Goal: Task Accomplishment & Management: Use online tool/utility

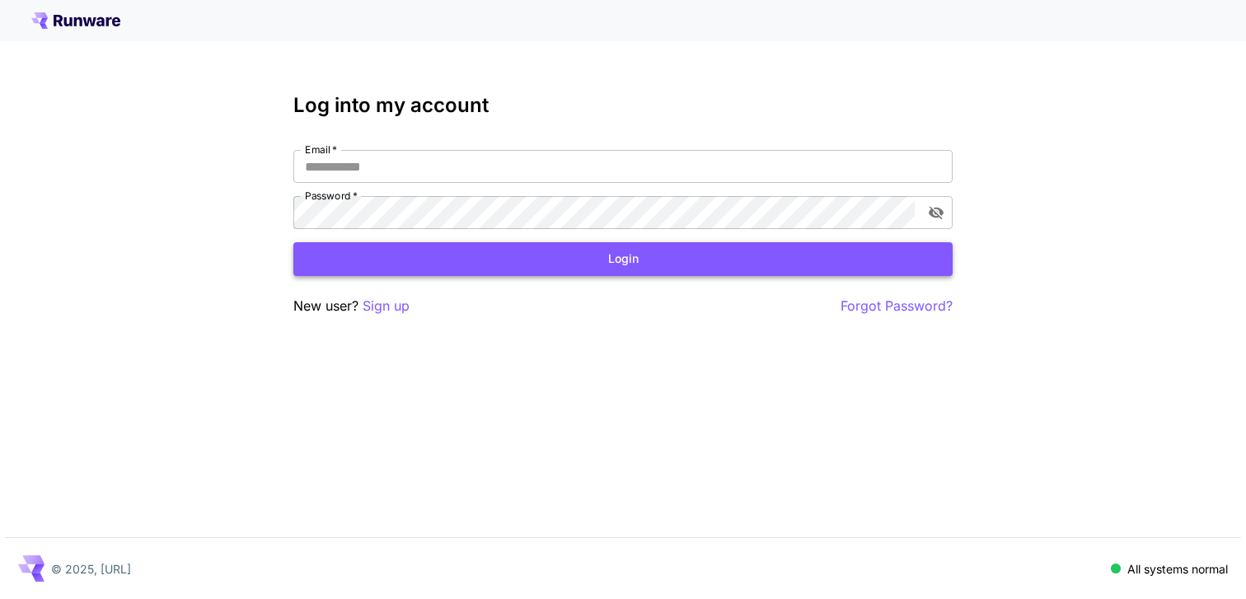
type input "**********"
click at [490, 265] on button "Login" at bounding box center [622, 259] width 659 height 34
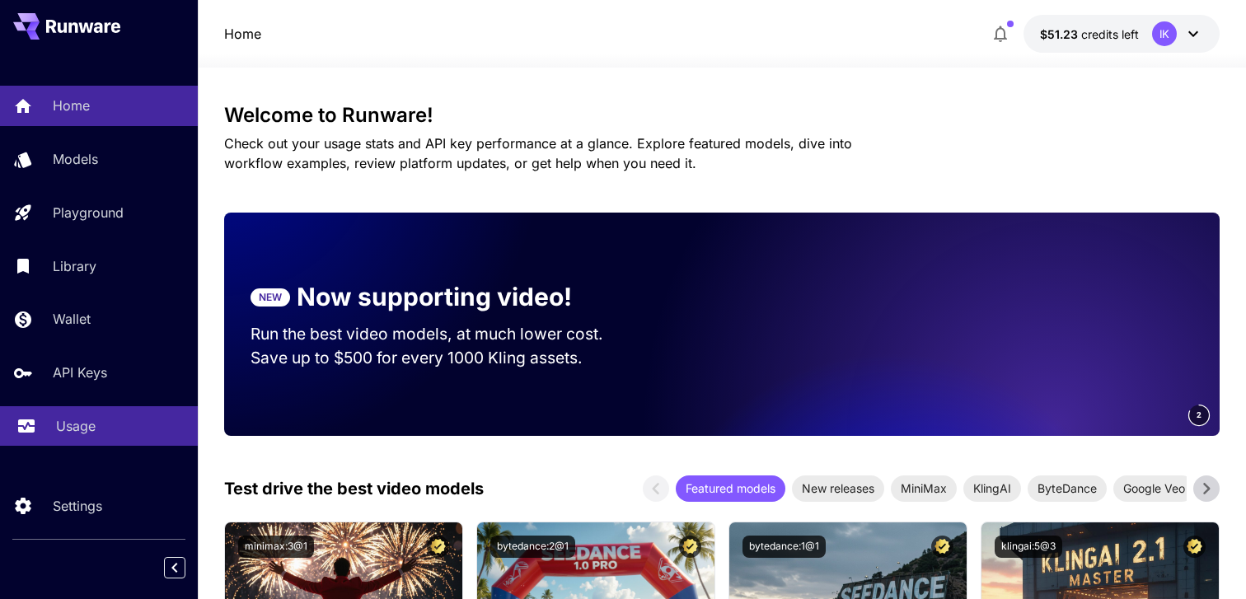
click at [117, 428] on div "Usage" at bounding box center [120, 426] width 129 height 20
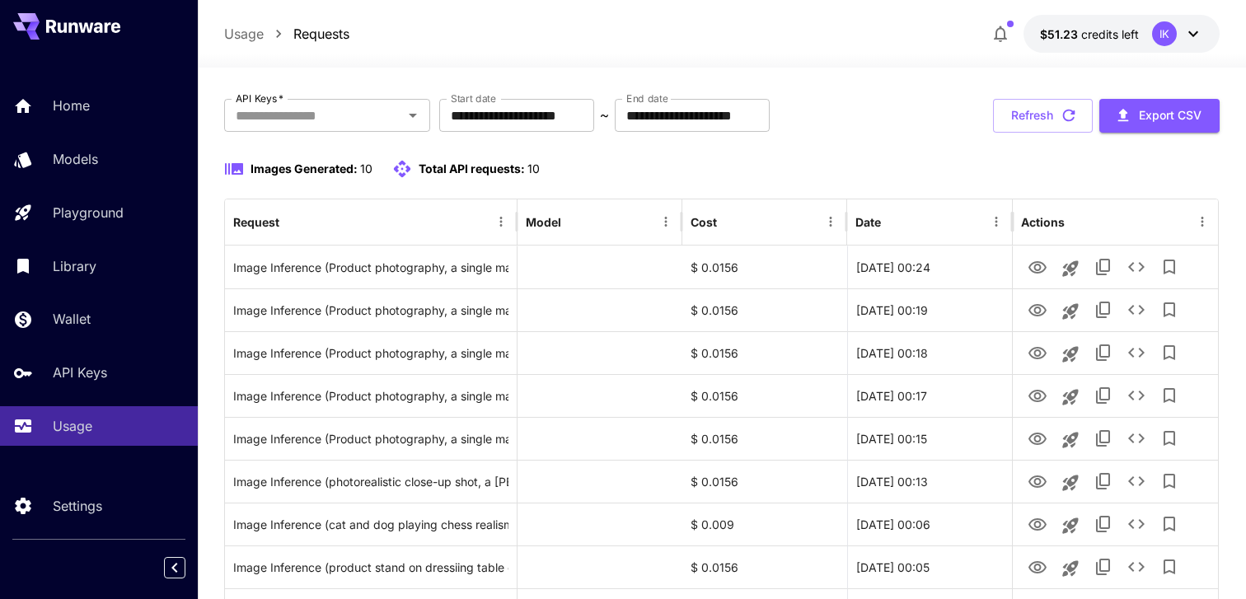
scroll to position [80, 0]
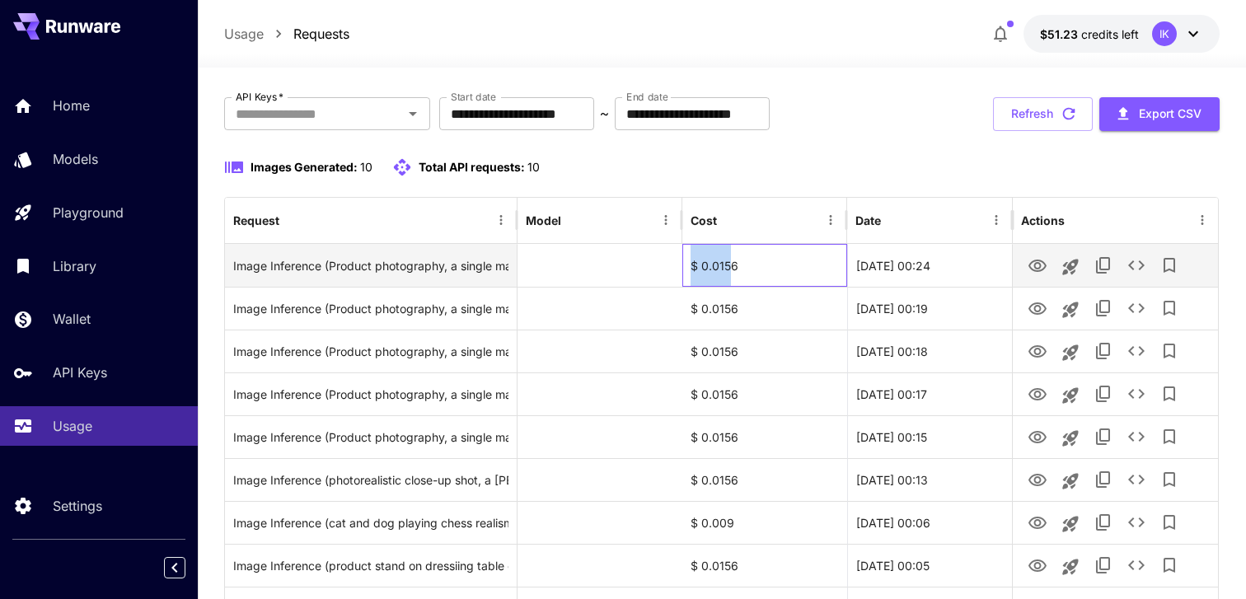
drag, startPoint x: 732, startPoint y: 266, endPoint x: 689, endPoint y: 266, distance: 42.9
click at [689, 266] on div "$ 0.0156" at bounding box center [764, 265] width 165 height 43
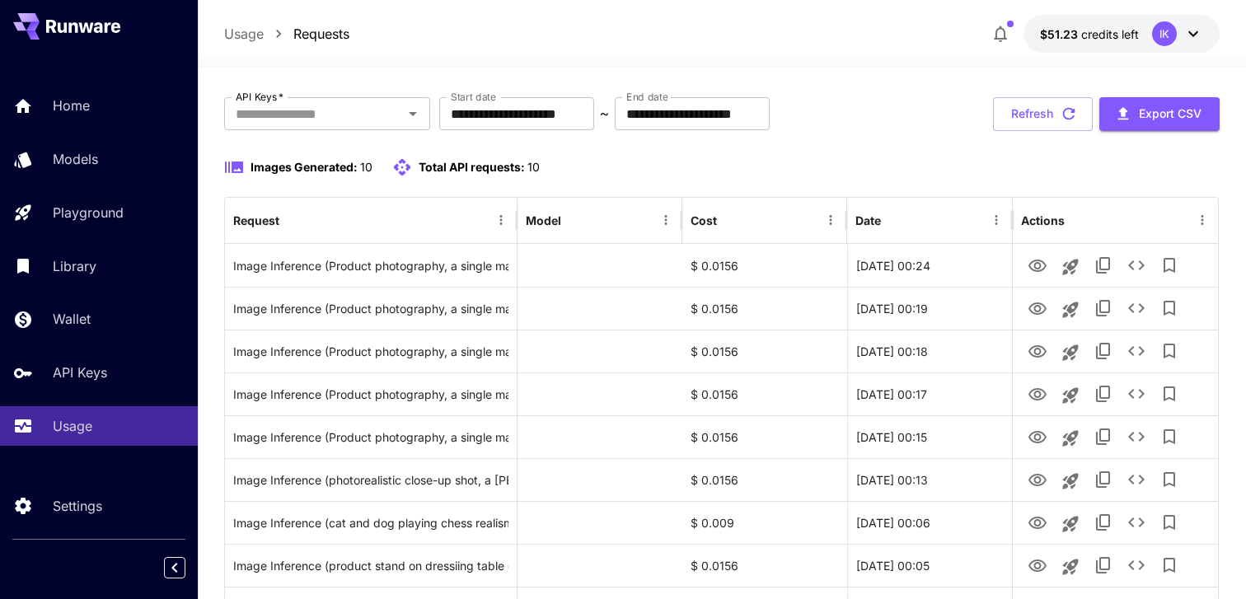
click at [848, 139] on div "**********" at bounding box center [722, 407] width 996 height 620
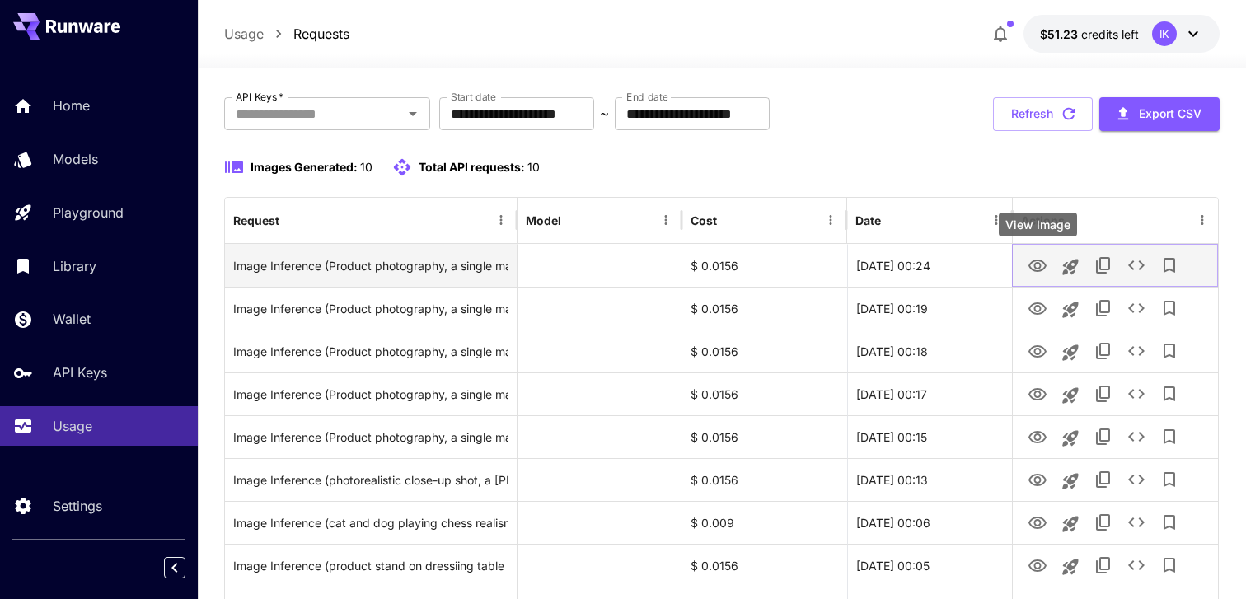
click at [1036, 260] on icon "View Image" at bounding box center [1038, 266] width 18 height 12
click at [1137, 261] on icon "See details" at bounding box center [1137, 265] width 20 height 20
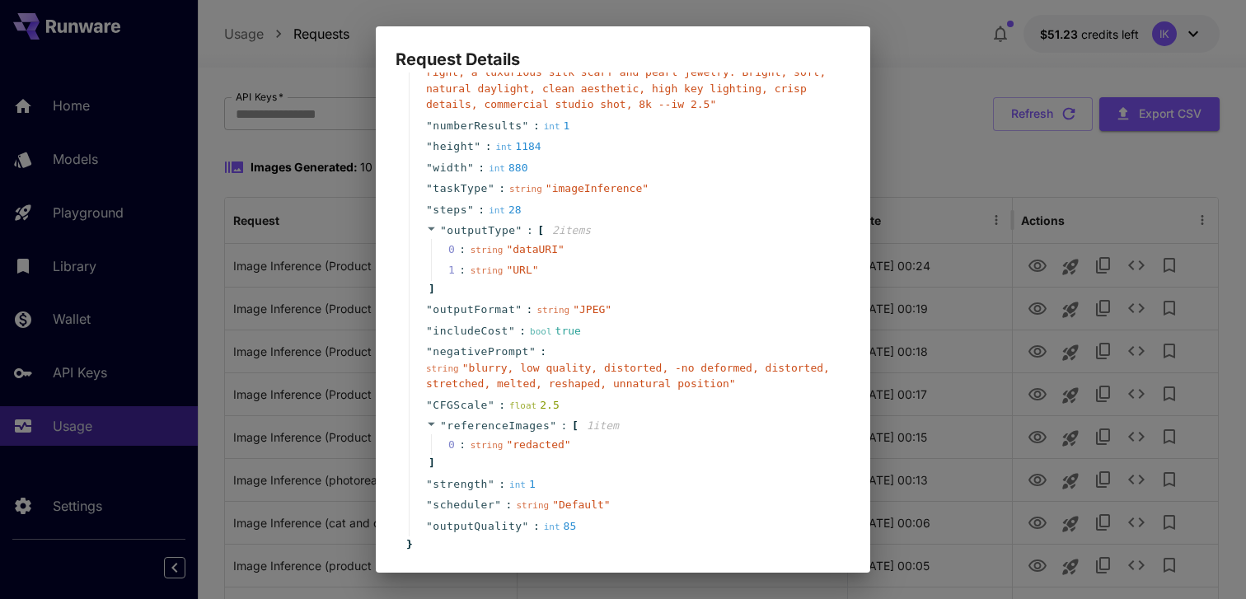
scroll to position [318, 0]
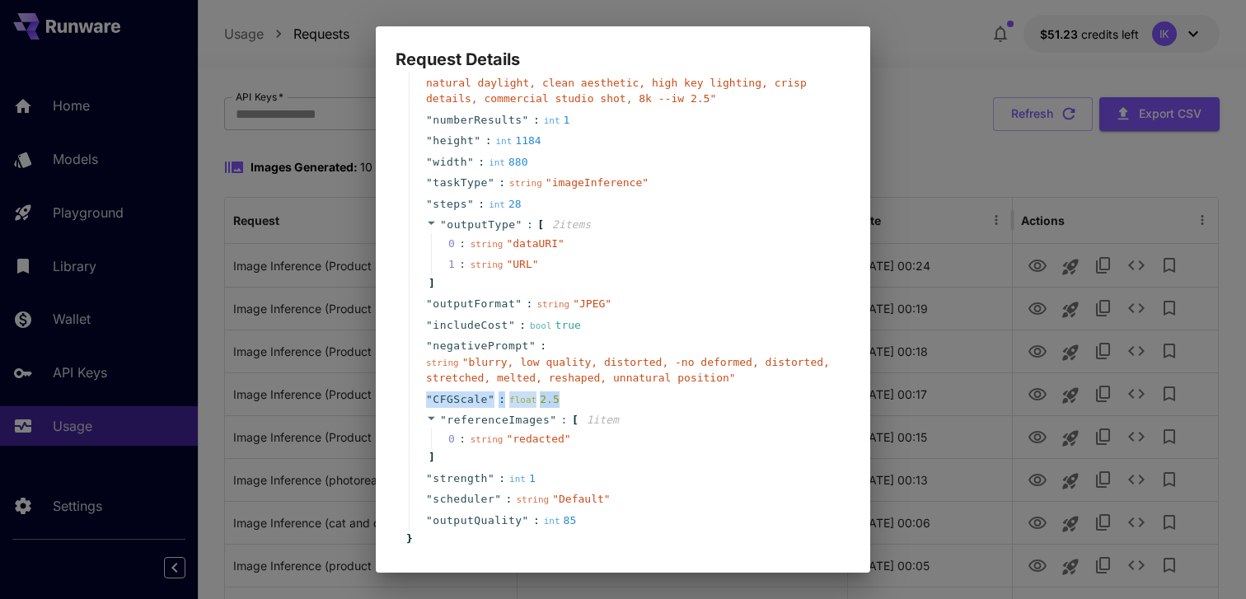
drag, startPoint x: 566, startPoint y: 401, endPoint x: 426, endPoint y: 402, distance: 140.1
click at [426, 402] on div "" CFGScale " : float 2.5" at bounding box center [626, 399] width 434 height 21
copy div "" CFGScale " : float 2.5"
click at [602, 384] on div "string " blurry, low quality, distorted, -no deformed, distorted, stretched, me…" at bounding box center [629, 370] width 407 height 32
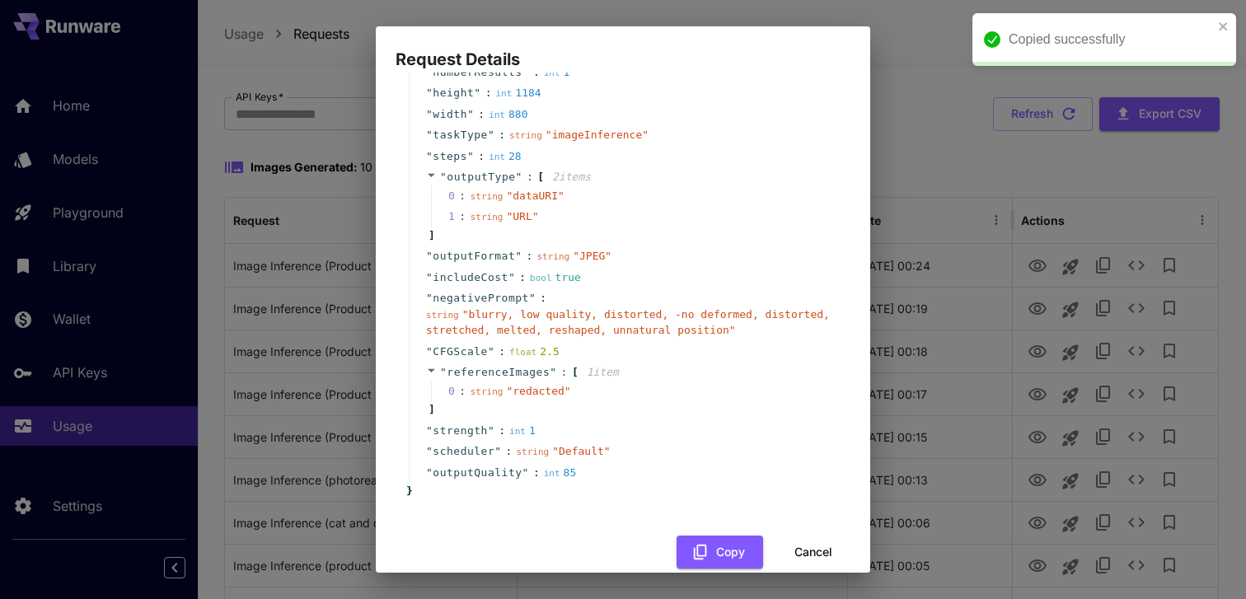
scroll to position [367, 0]
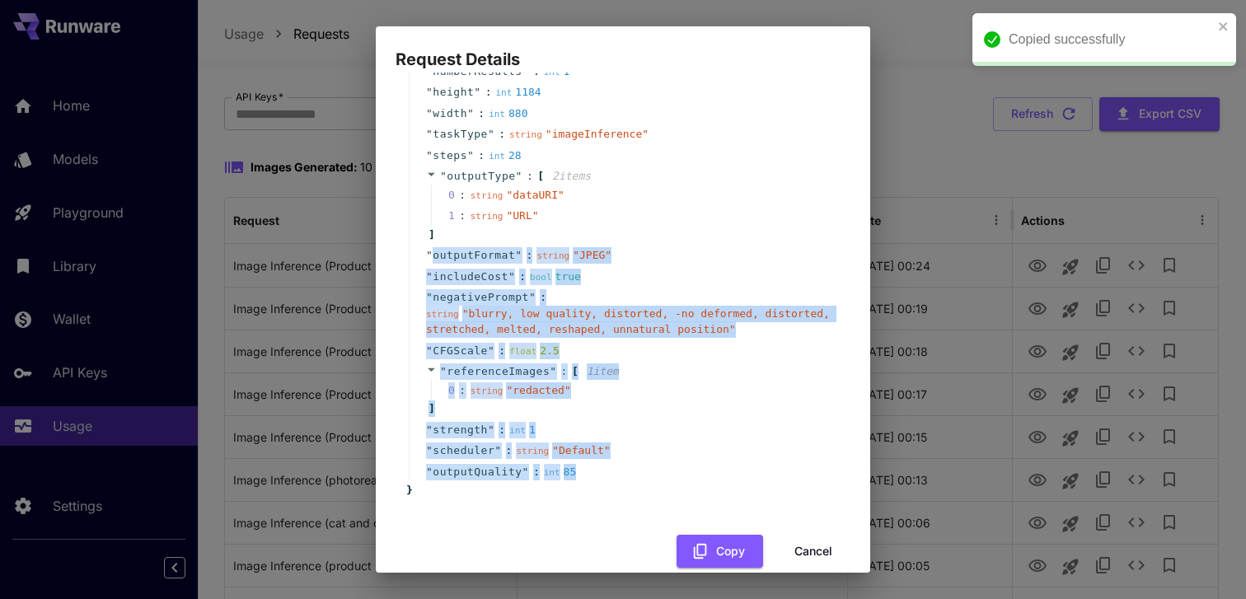
drag, startPoint x: 589, startPoint y: 470, endPoint x: 433, endPoint y: 257, distance: 264.1
click at [433, 257] on div "" offset " : int 0 " taskUUID " : string " db97d23d-5be8-46f1-a74b-6df9f2b34a3b…" at bounding box center [626, 117] width 434 height 731
copy div "outputFormat " : string " JPEG " " includeCost " : bool true " negativePrompt "…"
click at [684, 267] on div "" includeCost " : bool true" at bounding box center [626, 276] width 434 height 21
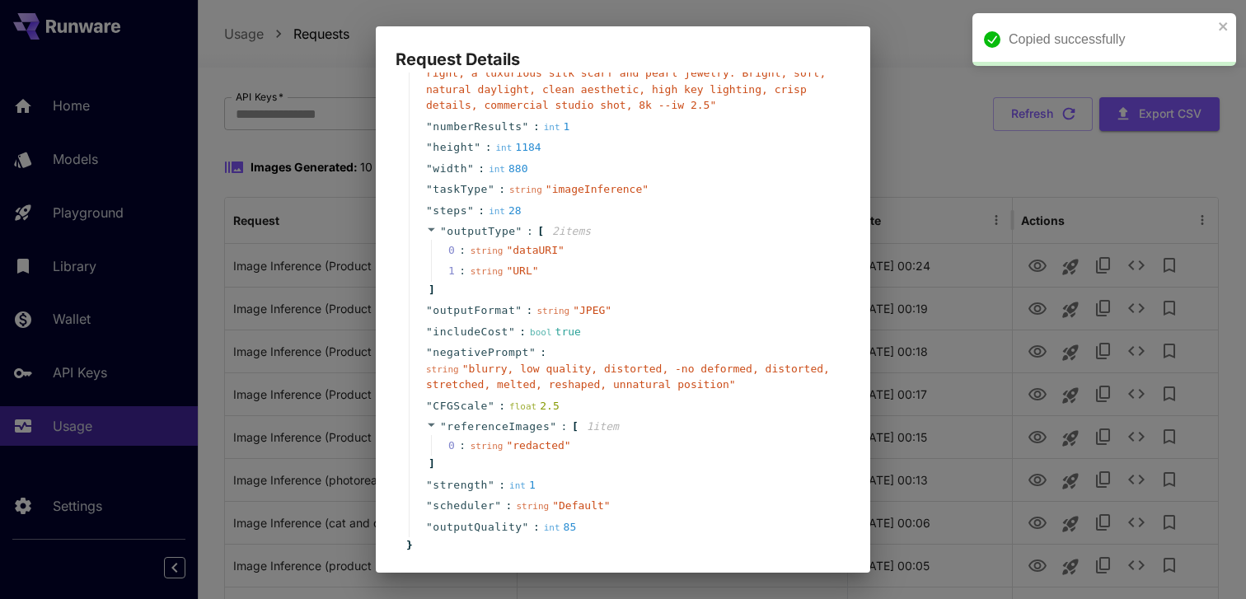
scroll to position [308, 0]
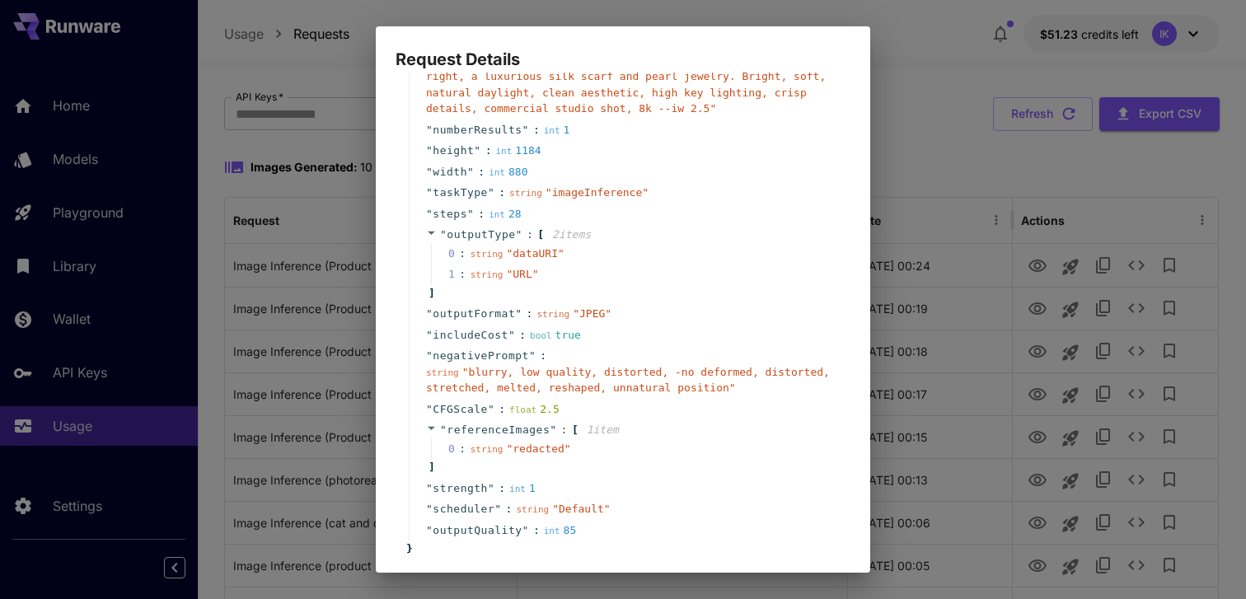
click at [680, 228] on div "" outputType " : [ 2 item s 0 : string " dataURI " 1 : string " URL " ]" at bounding box center [626, 263] width 434 height 79
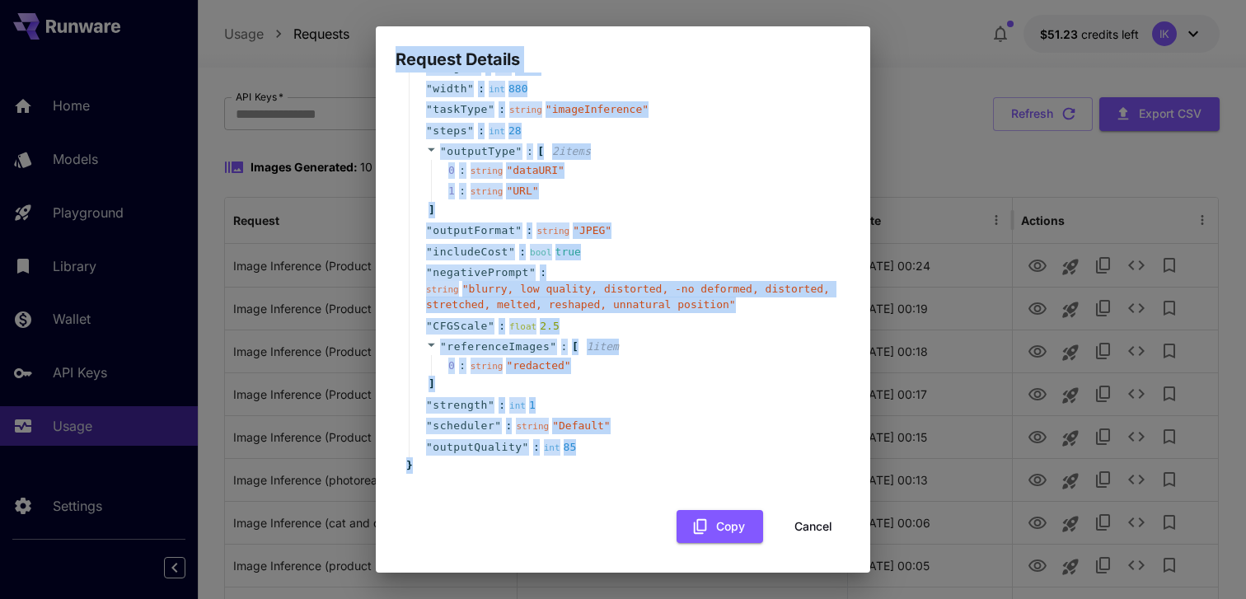
scroll to position [0, 0]
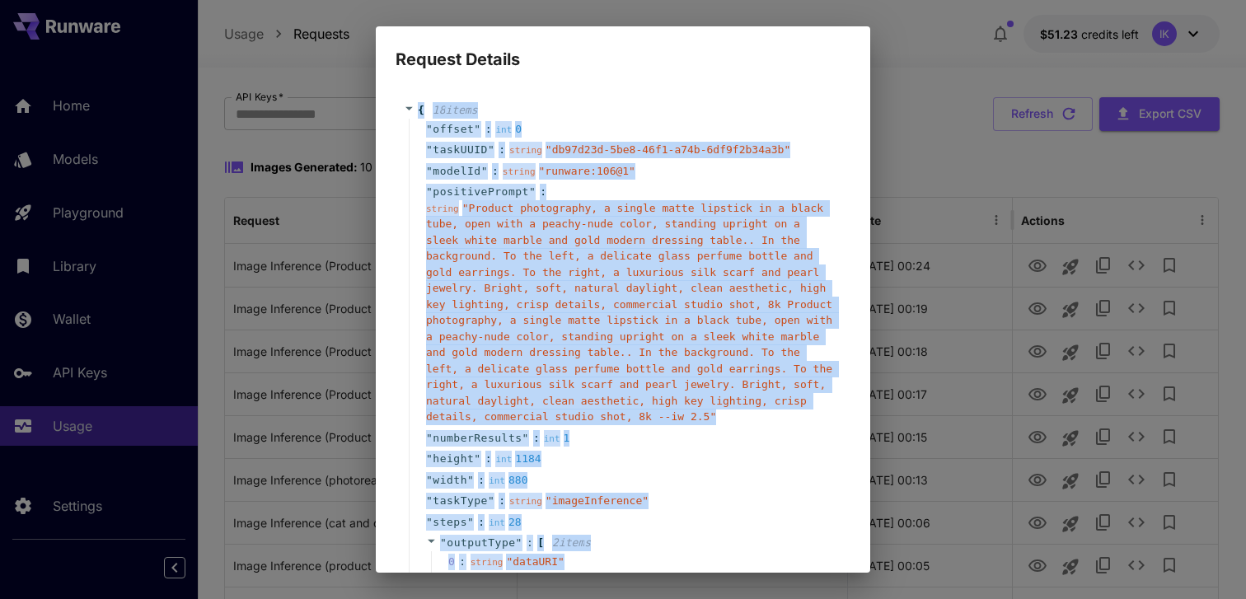
drag, startPoint x: 434, startPoint y: 467, endPoint x: 414, endPoint y: 113, distance: 355.0
click at [414, 113] on div "{ 18 item s " offset " : int 0 " taskUUID " : string " db97d23d-5be8-46f1-a74b-…" at bounding box center [623, 483] width 438 height 763
copy div "{ 18 item s " offset " : int 0 " taskUUID " : string " db97d23d-5be8-46f1-a74b-…"
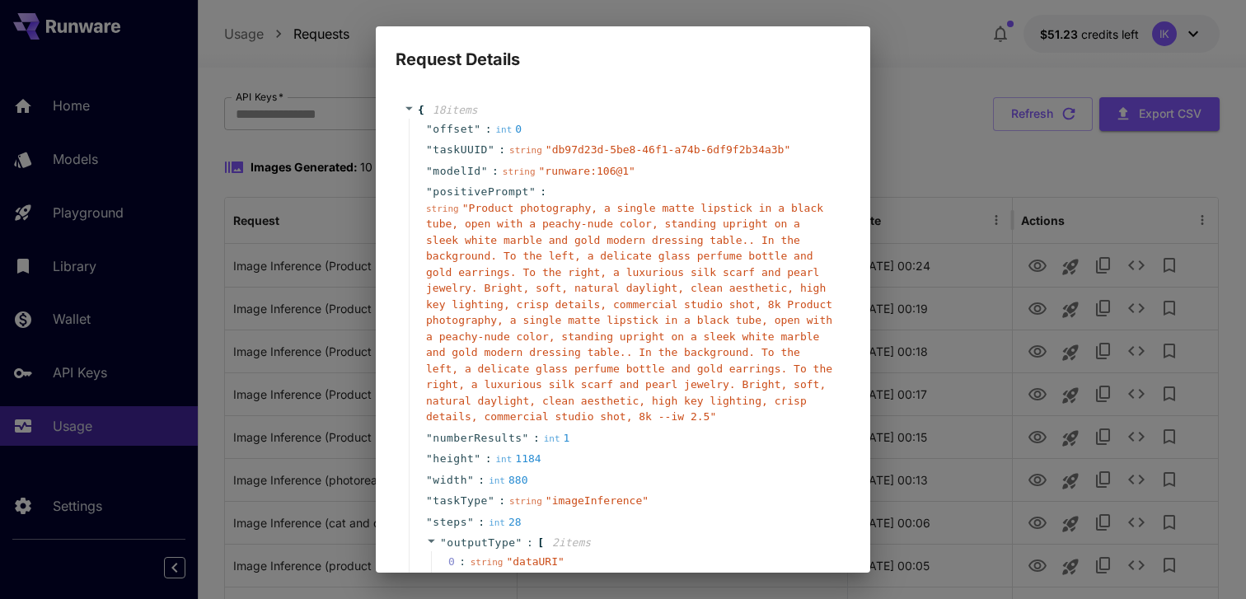
click at [925, 145] on div "Request Details { 18 item s " offset " : int 0 " taskUUID " : string " db97d23d…" at bounding box center [623, 299] width 1246 height 599
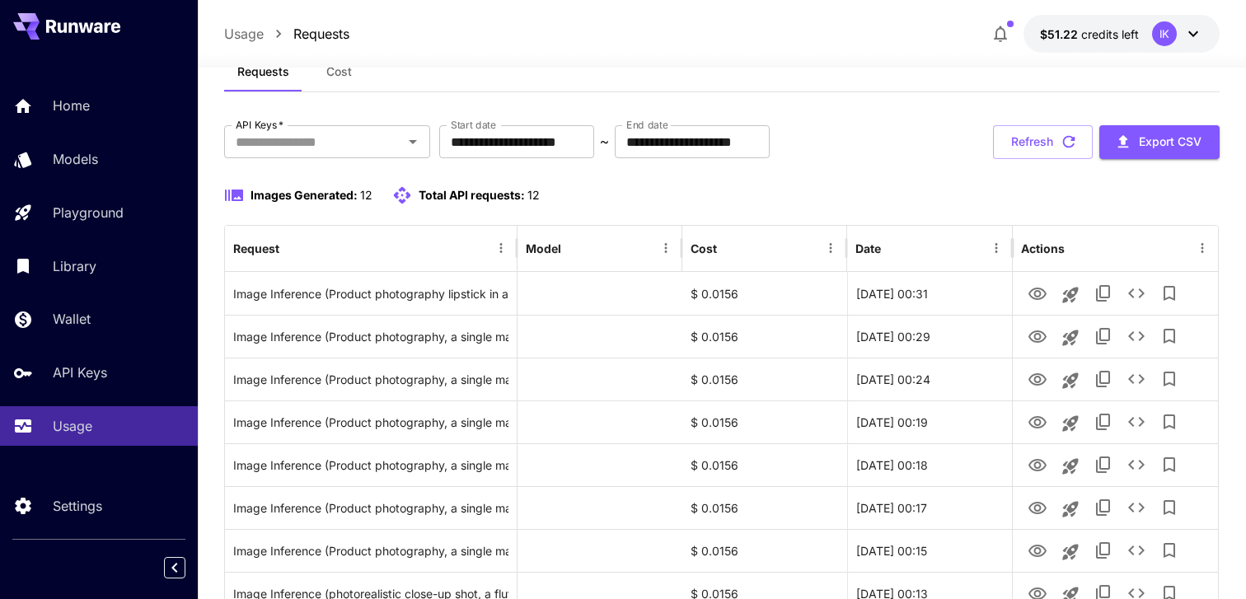
scroll to position [63, 0]
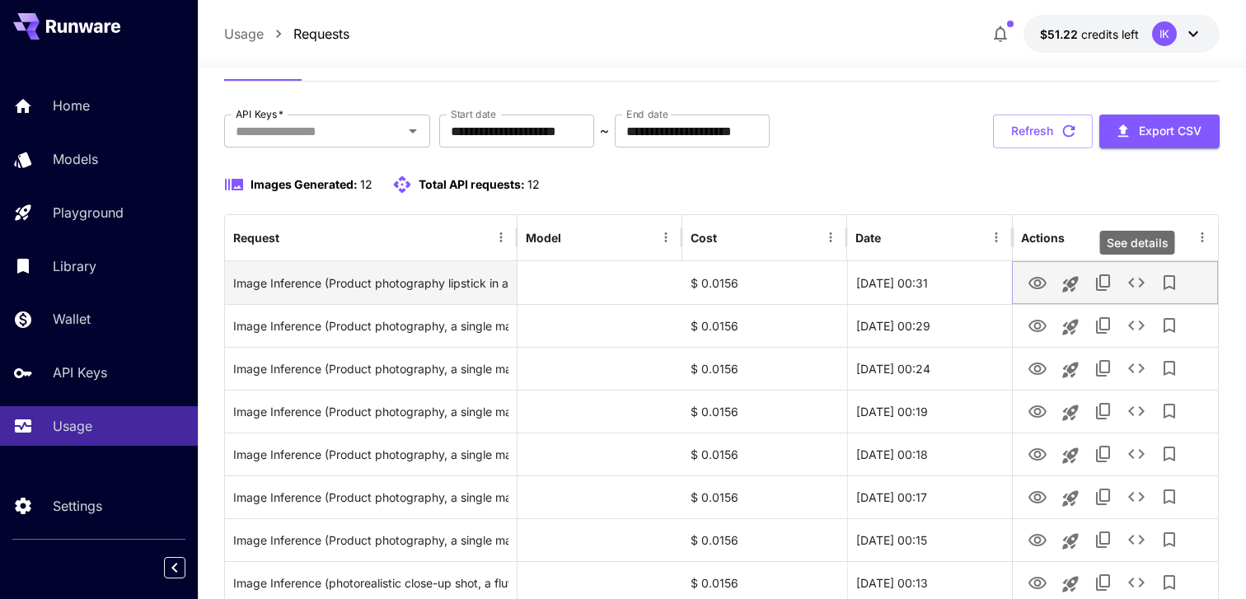
click at [1132, 280] on icon "See details" at bounding box center [1136, 283] width 16 height 10
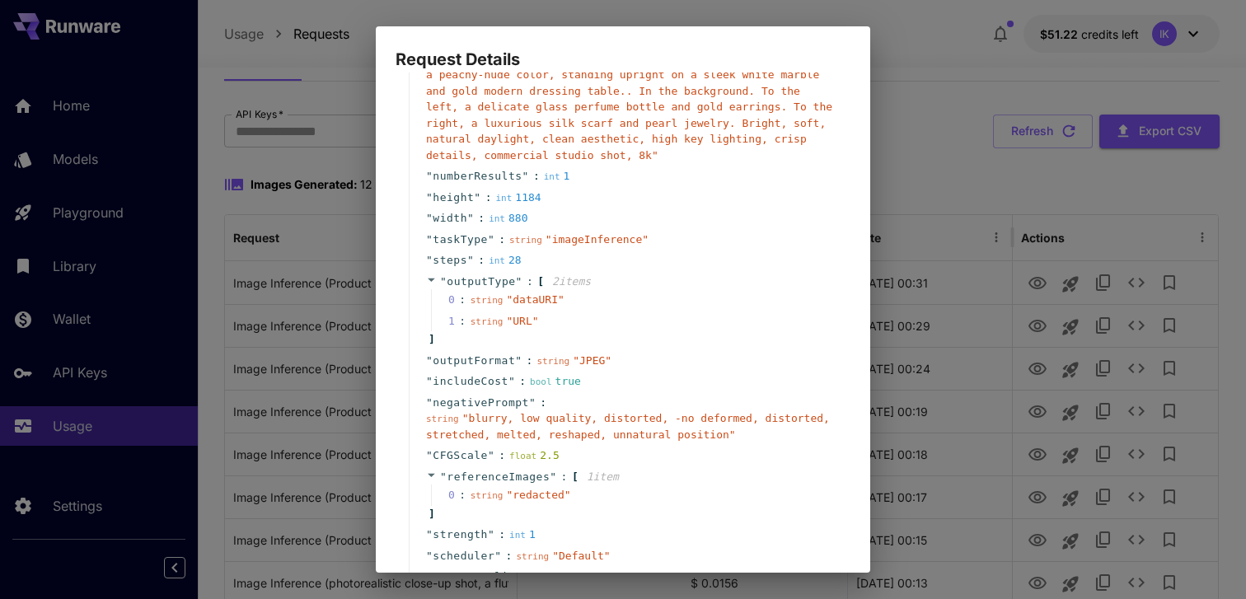
scroll to position [0, 0]
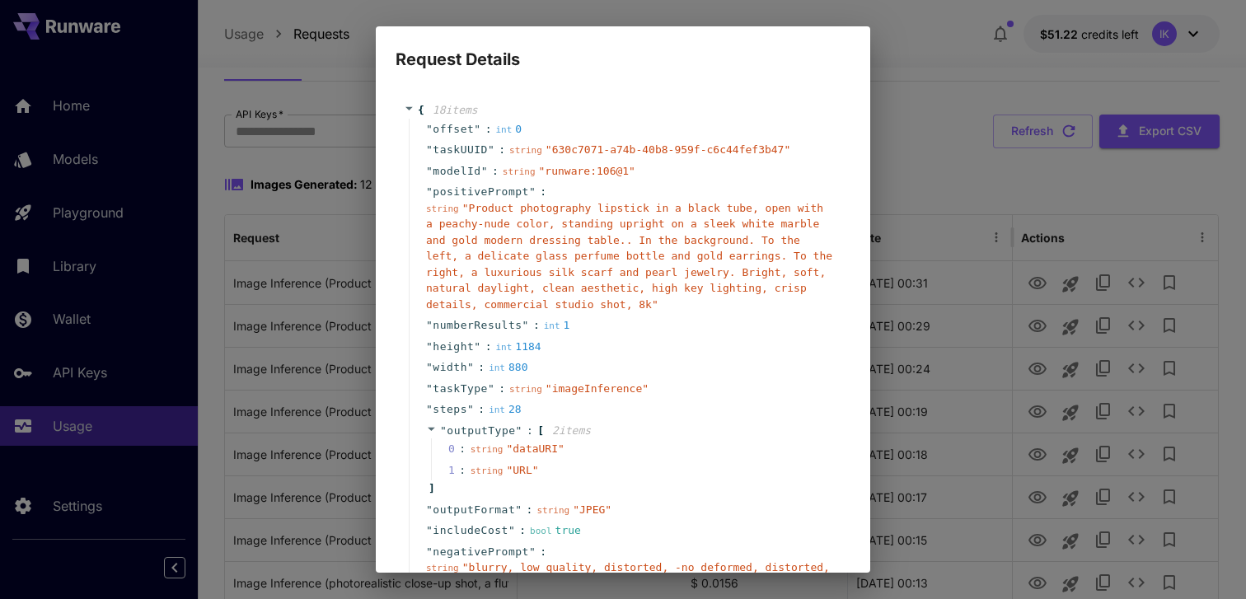
click at [947, 247] on div "Request Details { 18 item s " offset " : int 0 " taskUUID " : string " 630c7071…" at bounding box center [623, 299] width 1246 height 599
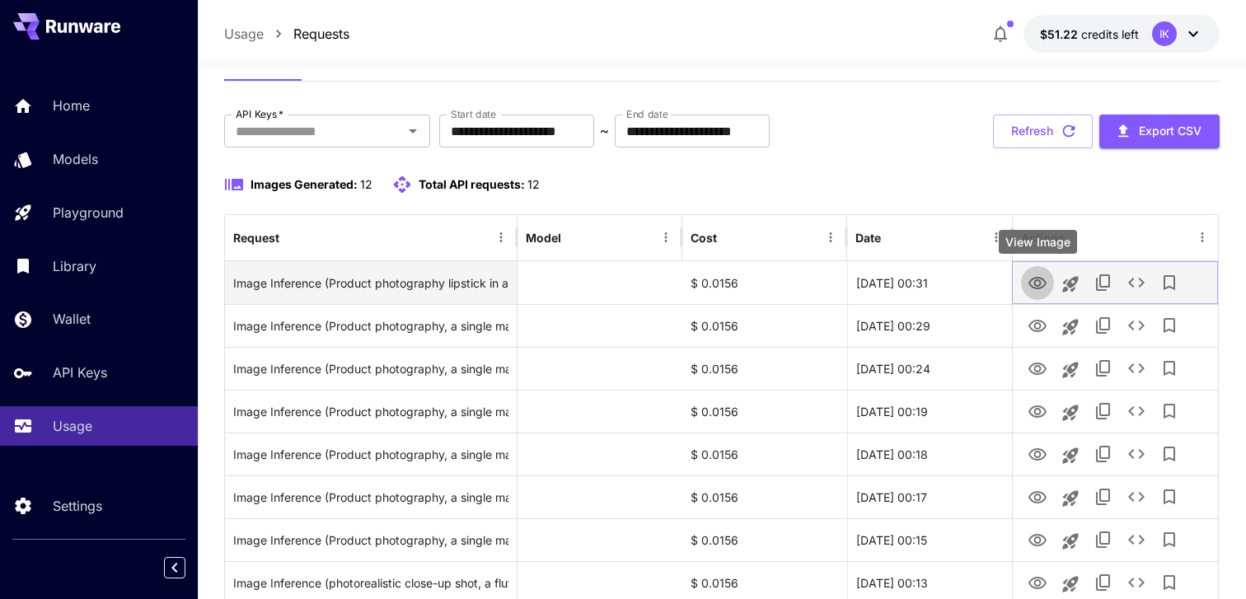
click at [1037, 284] on icon "View Image" at bounding box center [1038, 284] width 20 height 20
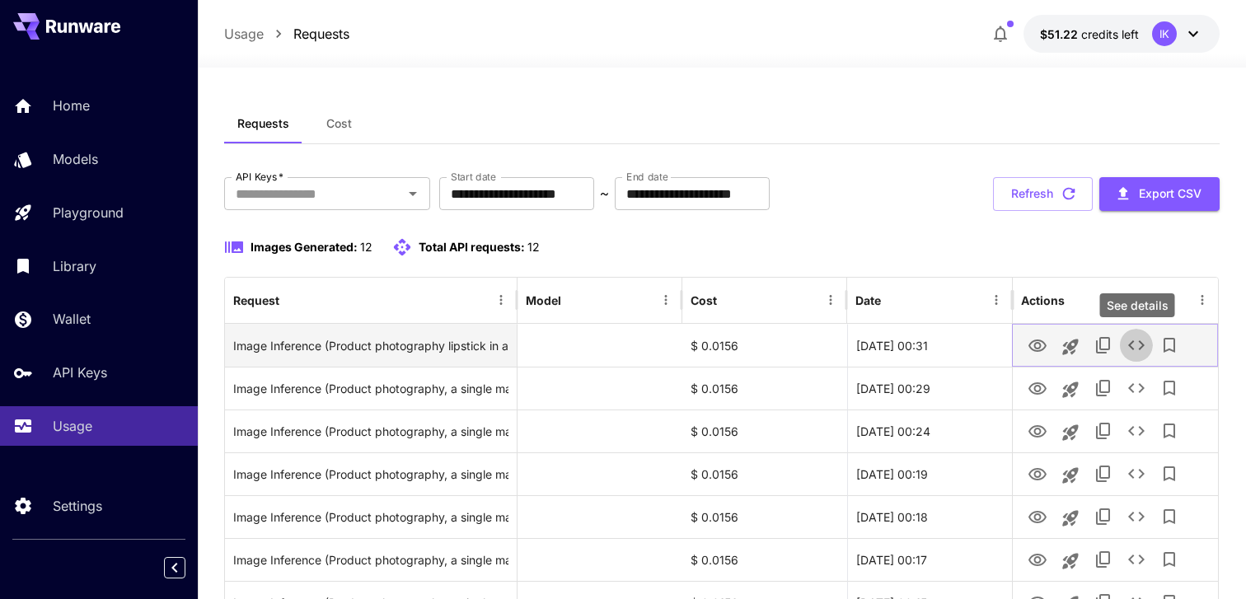
click at [1136, 354] on icon "See details" at bounding box center [1137, 345] width 20 height 20
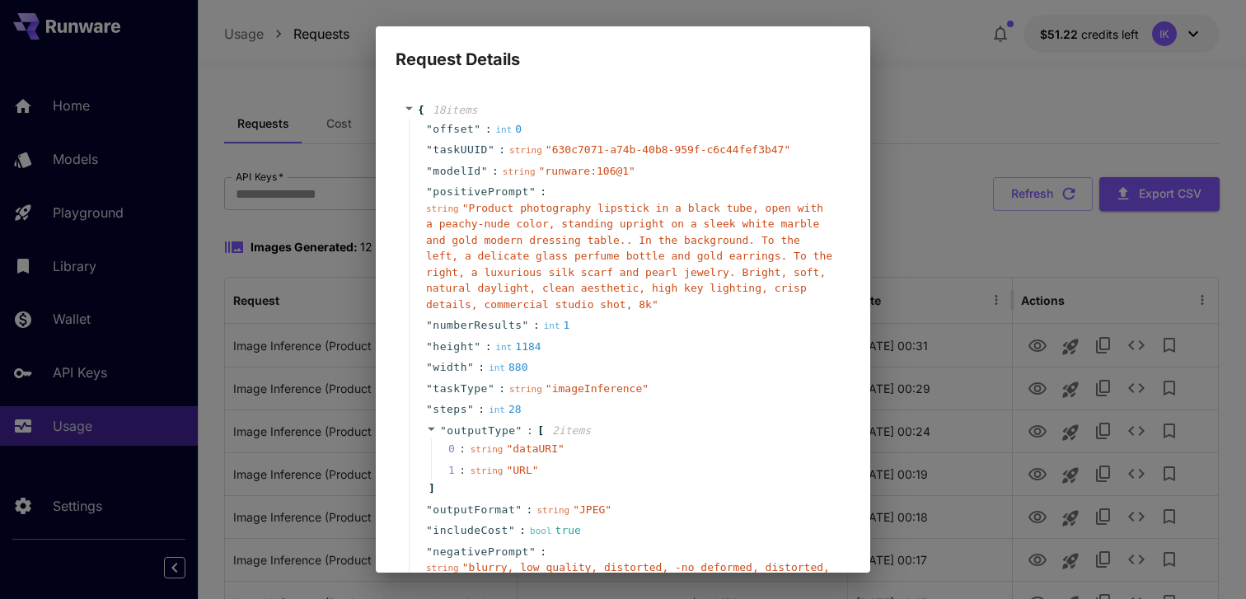
click at [990, 298] on div "Request Details { 18 item s " offset " : int 0 " taskUUID " : string " 630c7071…" at bounding box center [623, 299] width 1246 height 599
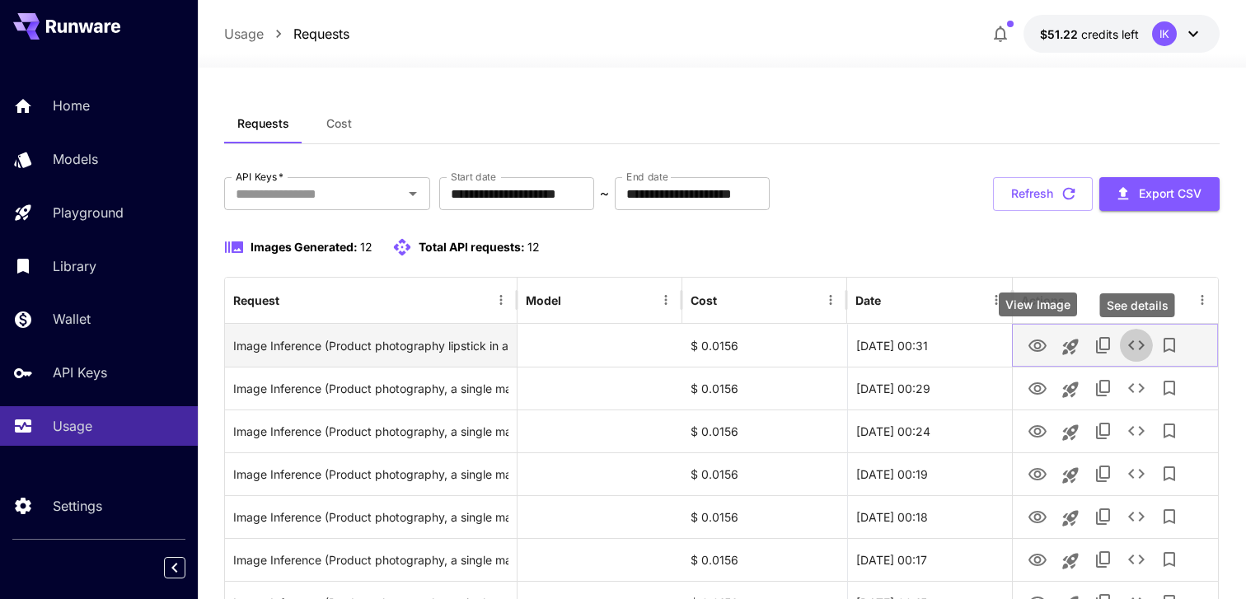
click at [1040, 352] on icon "View Image" at bounding box center [1038, 346] width 20 height 20
